Goal: Transaction & Acquisition: Obtain resource

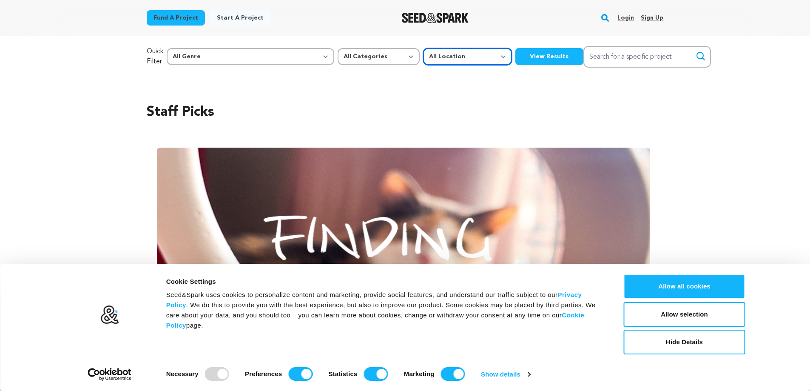
click at [423, 59] on select "All Location Everywhere United States Canada" at bounding box center [467, 56] width 89 height 17
select select
click at [423, 48] on select "All Location Everywhere United States Canada" at bounding box center [467, 56] width 89 height 17
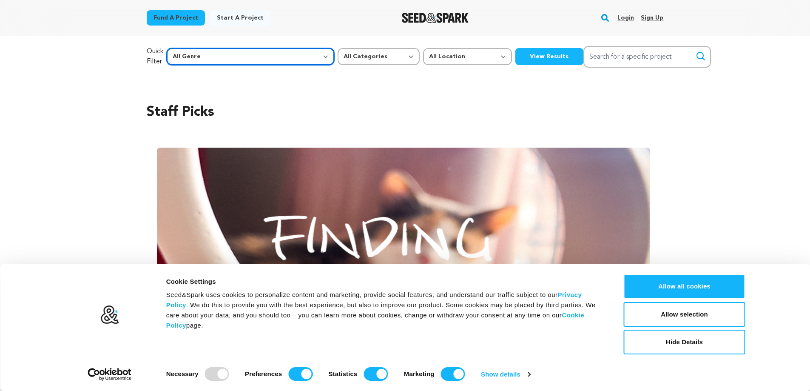
click at [241, 58] on select "All Genre Action Adventure Afrobeat Alternative Ambient Animation Bebop Big Ban…" at bounding box center [250, 56] width 167 height 17
select select "8"
click at [184, 48] on select "All Genre Action Adventure Afrobeat Alternative Ambient Animation Bebop Big Ban…" at bounding box center [250, 56] width 167 height 17
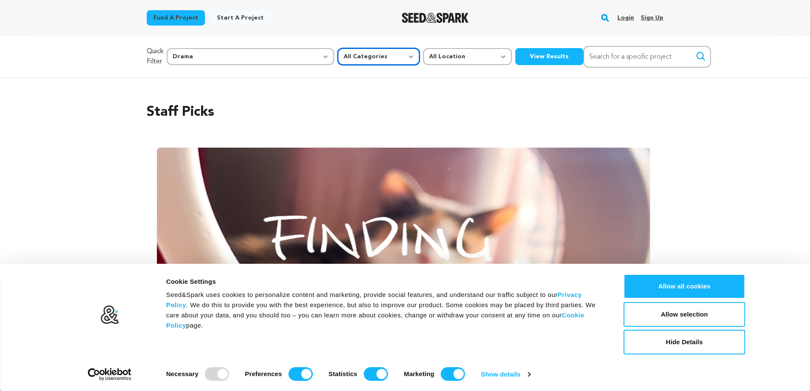
click at [337, 48] on select "All Categories Film Feature Film Short Series Music Video Comics Artist Residen…" at bounding box center [378, 56] width 82 height 17
select select "382"
click at [337, 48] on select "All Categories Film Feature Film Short Series Music Video Comics Artist Residen…" at bounding box center [378, 56] width 82 height 17
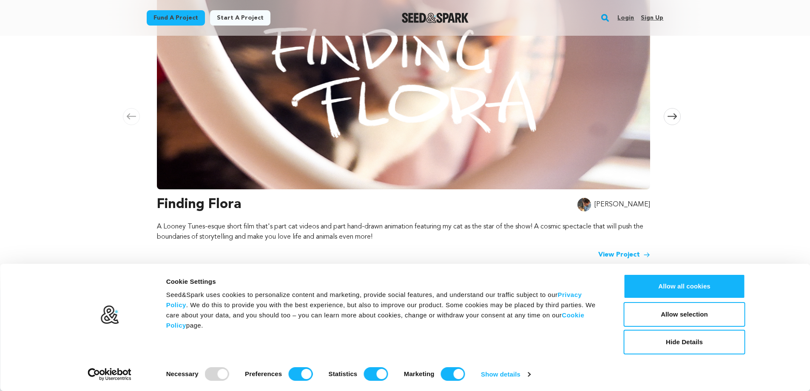
scroll to position [209, 0]
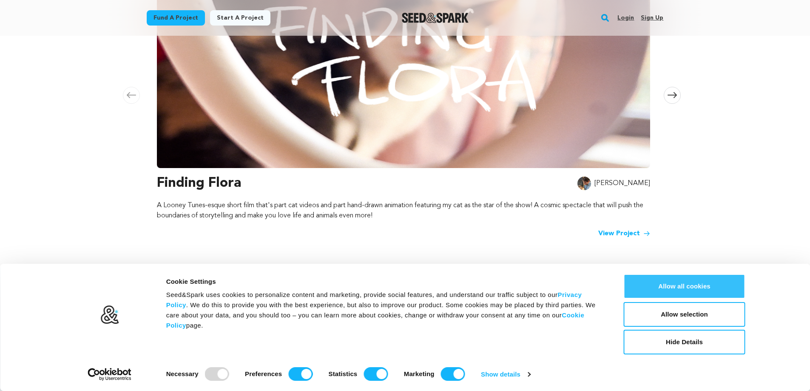
click at [694, 289] on button "Allow all cookies" at bounding box center [685, 286] width 122 height 25
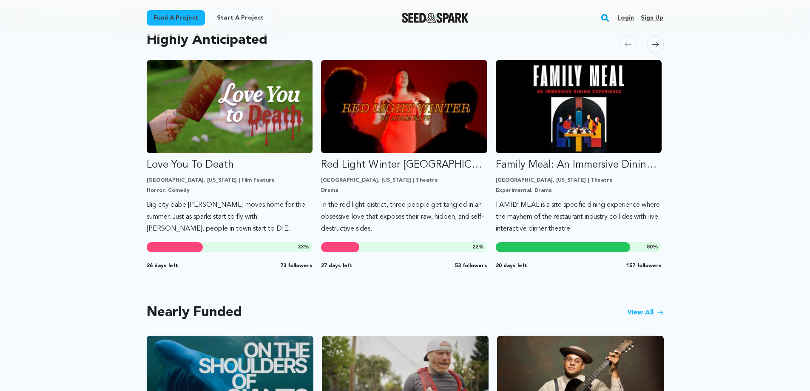
scroll to position [455, 0]
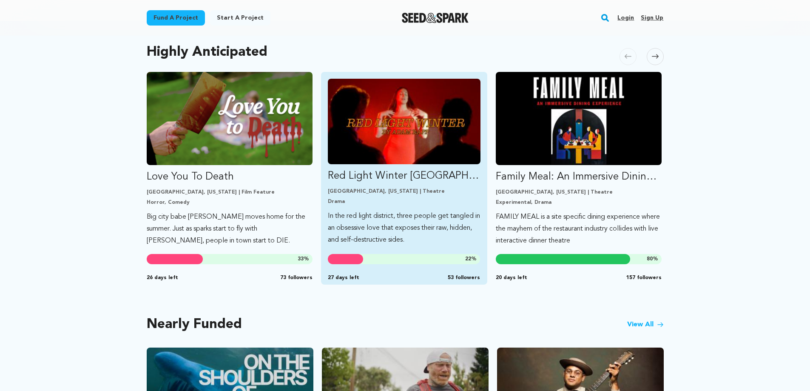
click at [373, 101] on img "Fund Red Light Winter Los Angeles" at bounding box center [404, 121] width 153 height 85
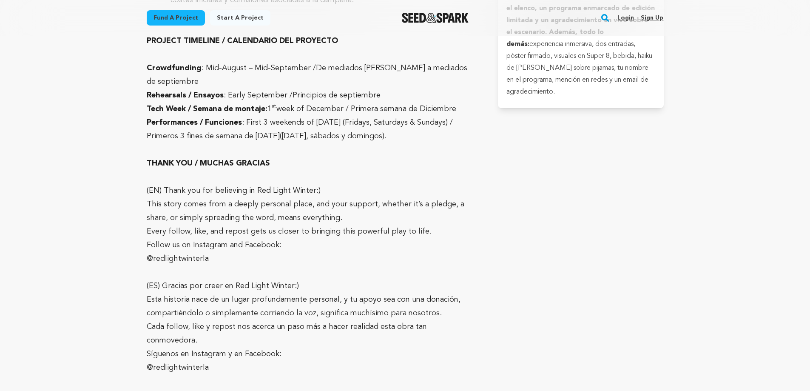
scroll to position [5379, 0]
